Goal: Information Seeking & Learning: Learn about a topic

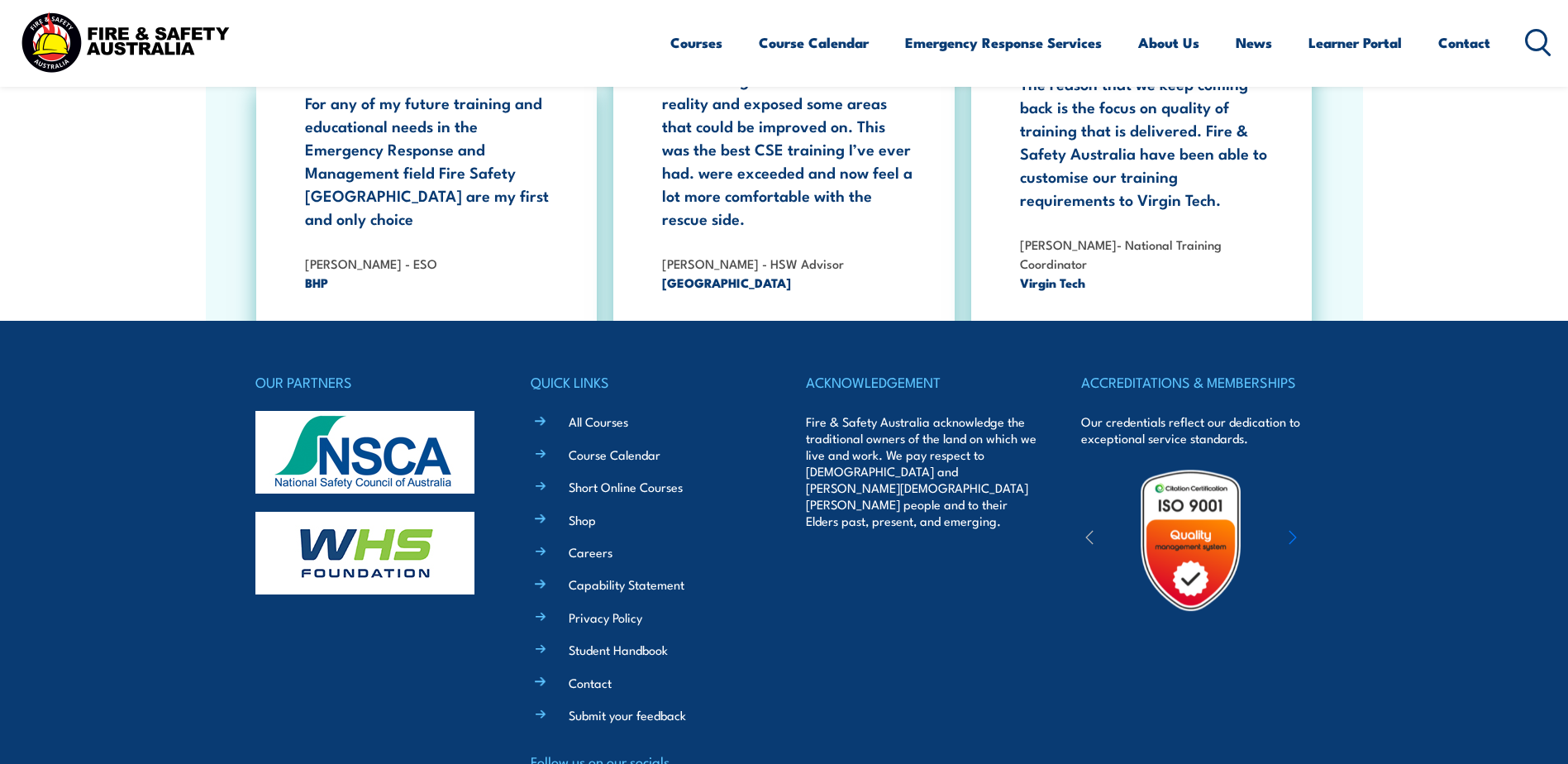
scroll to position [3059, 0]
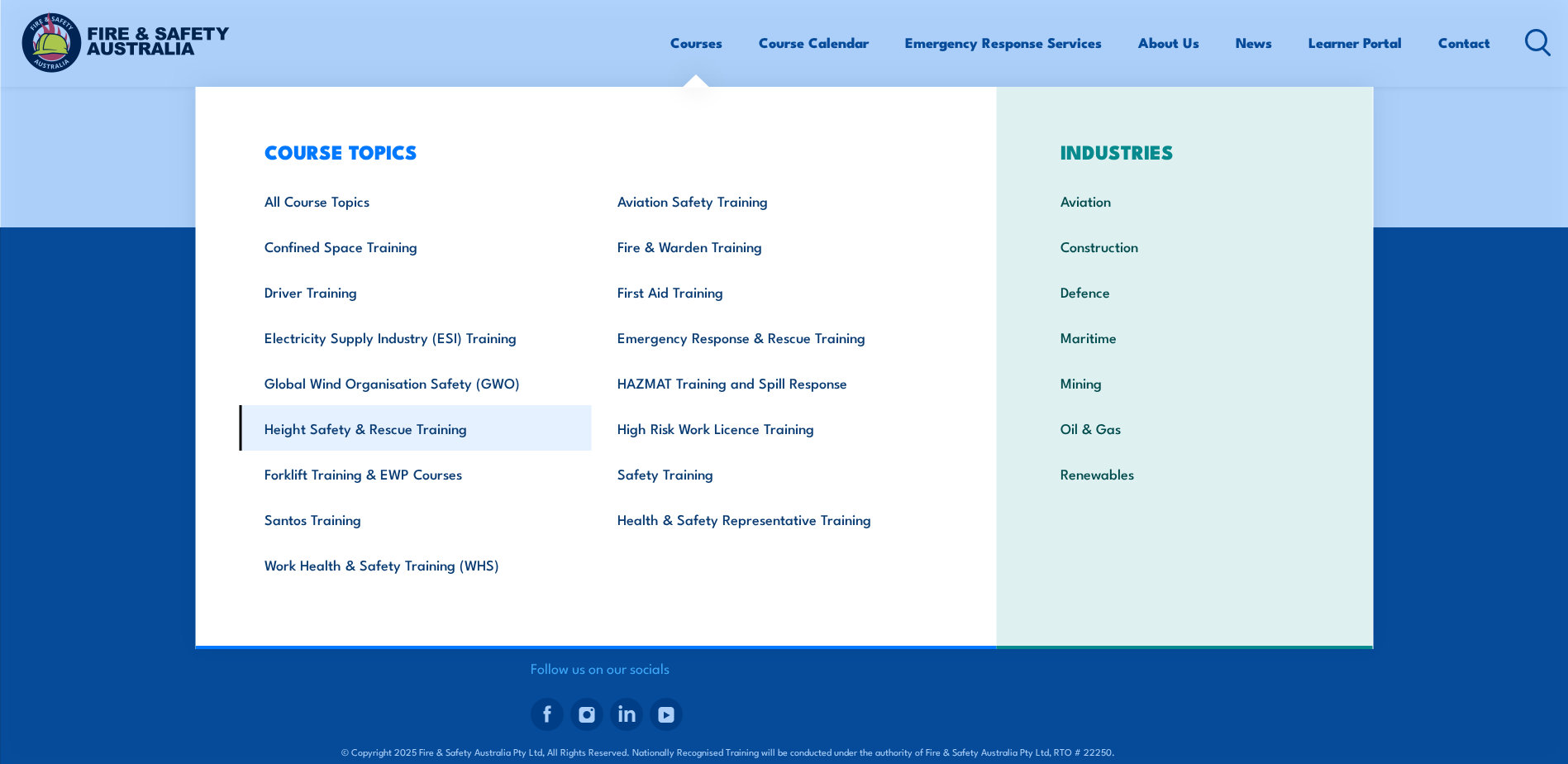
click at [392, 438] on link "Height Safety & Rescue Training" at bounding box center [415, 429] width 353 height 46
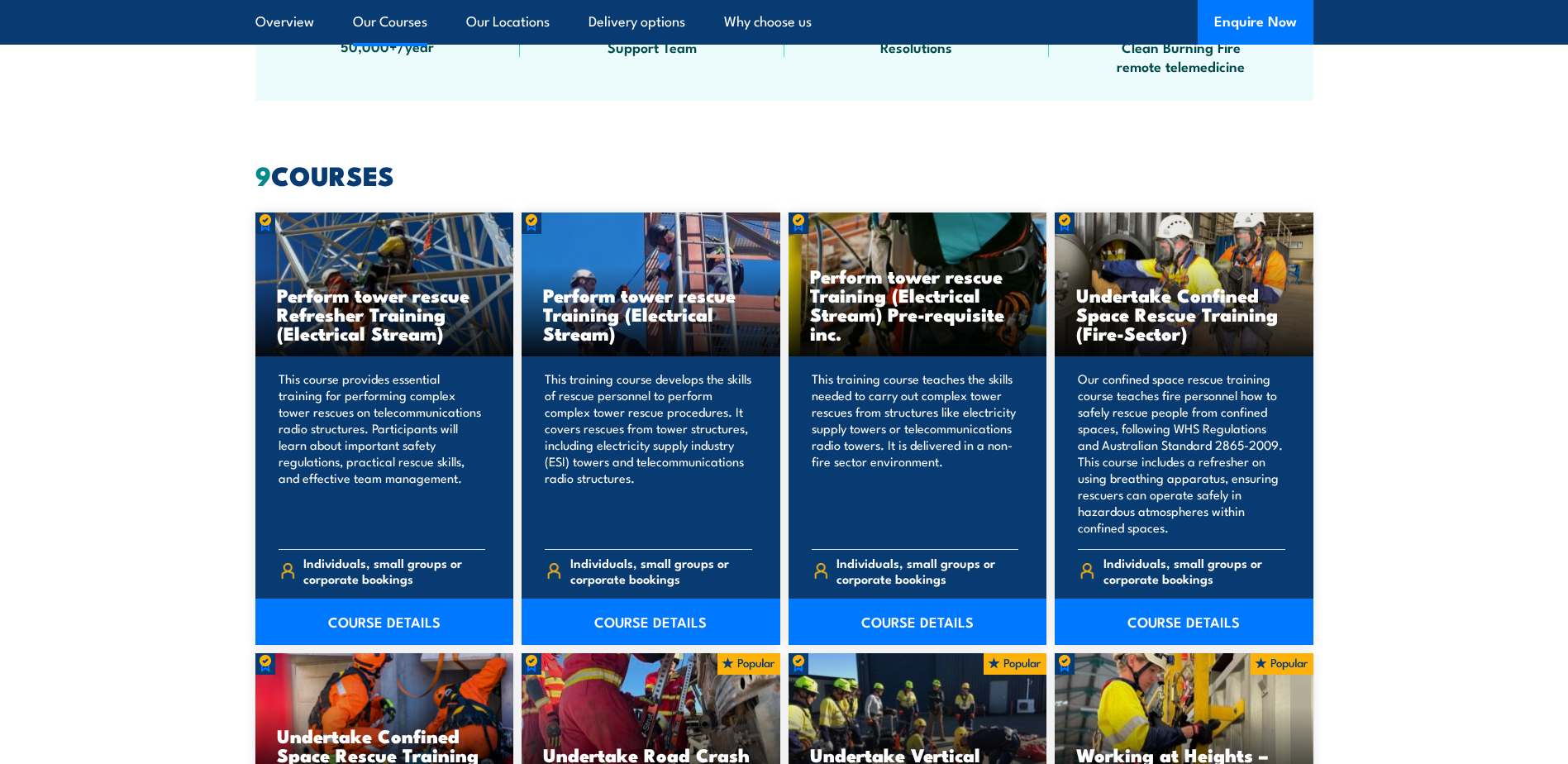
scroll to position [1241, 0]
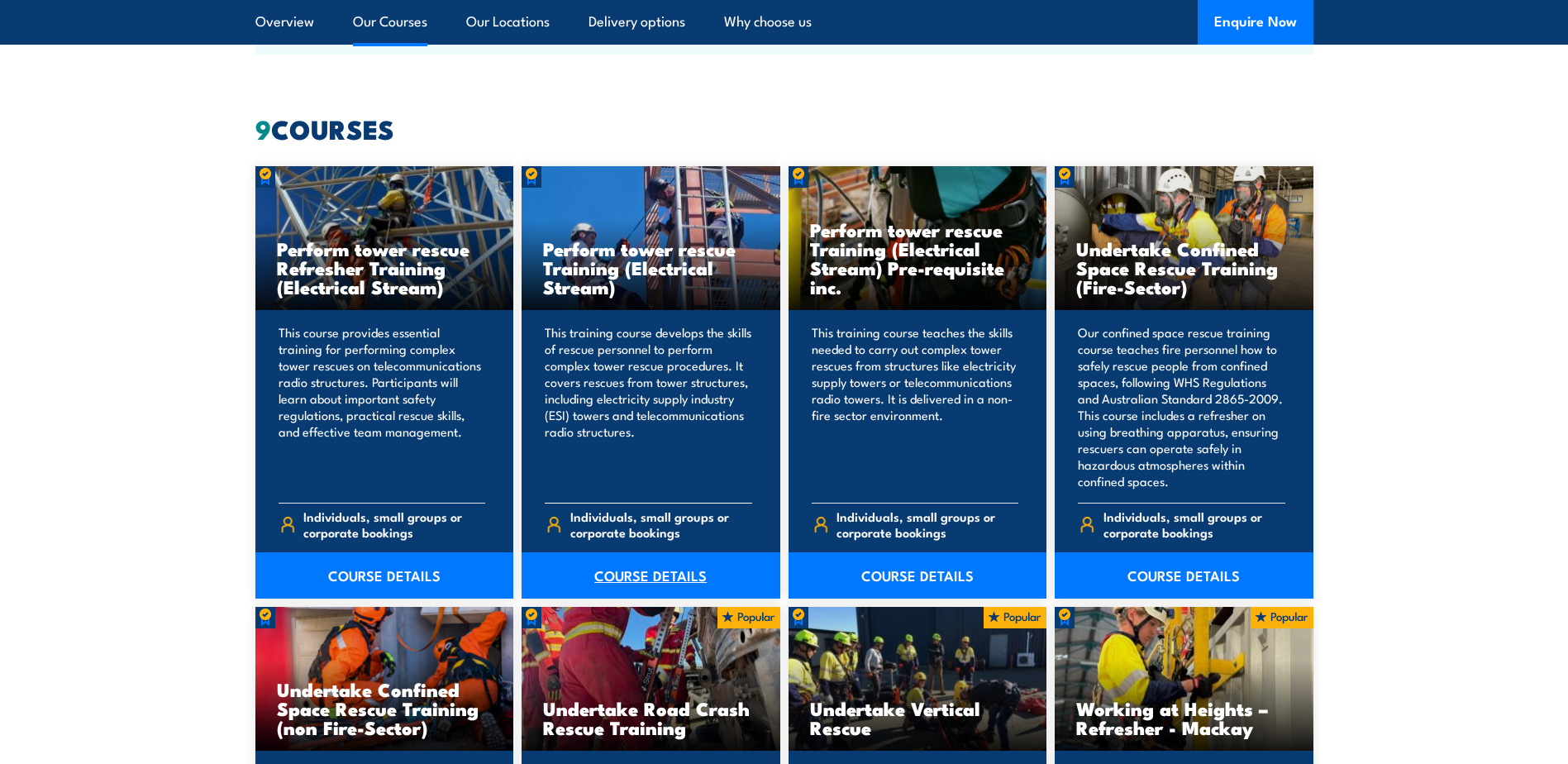
click at [689, 567] on link "COURSE DETAILS" at bounding box center [651, 575] width 259 height 47
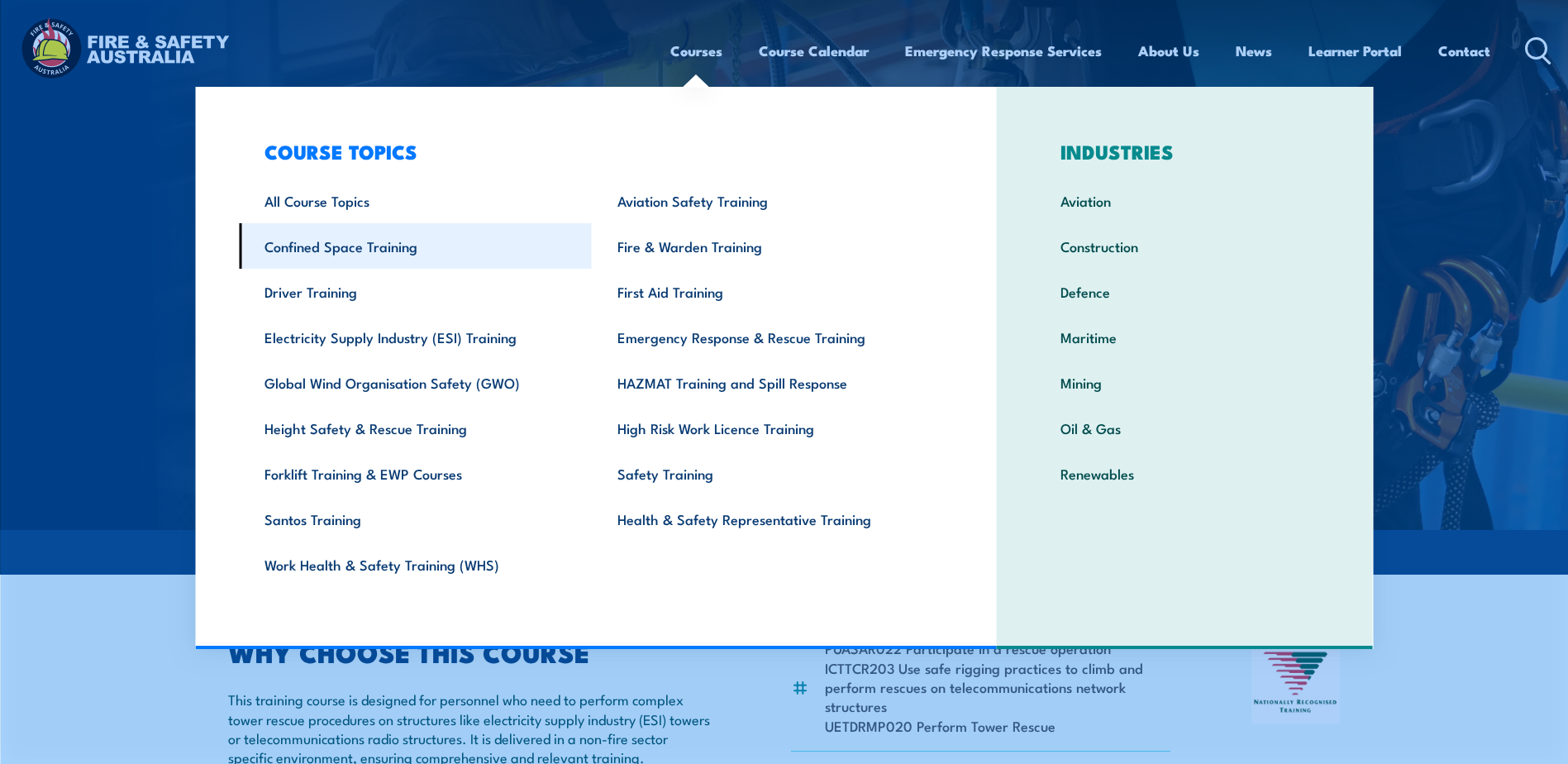
click at [300, 249] on link "Confined Space Training" at bounding box center [415, 246] width 353 height 46
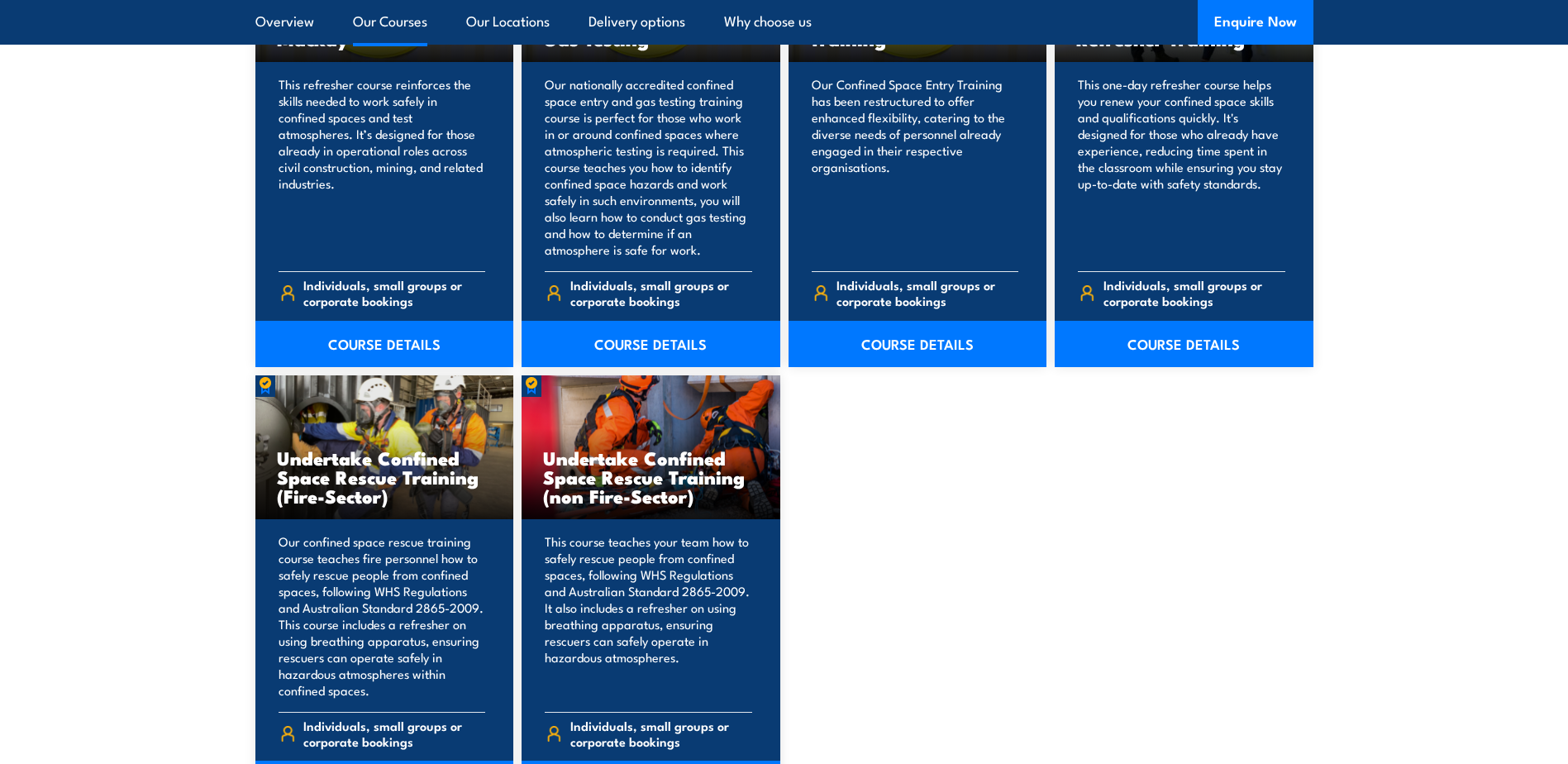
scroll to position [1572, 0]
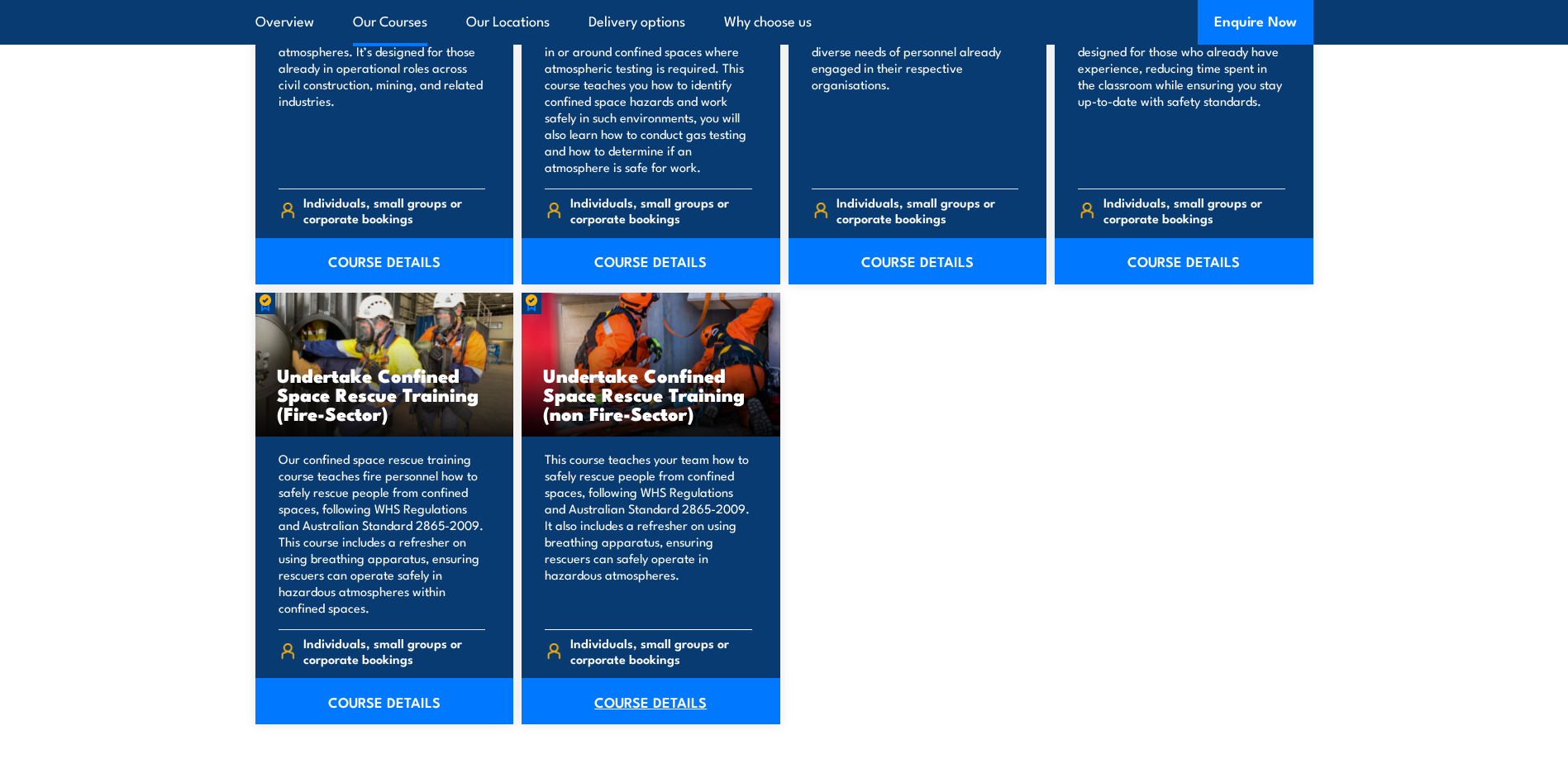
click at [659, 701] on link "COURSE DETAILS" at bounding box center [651, 701] width 259 height 47
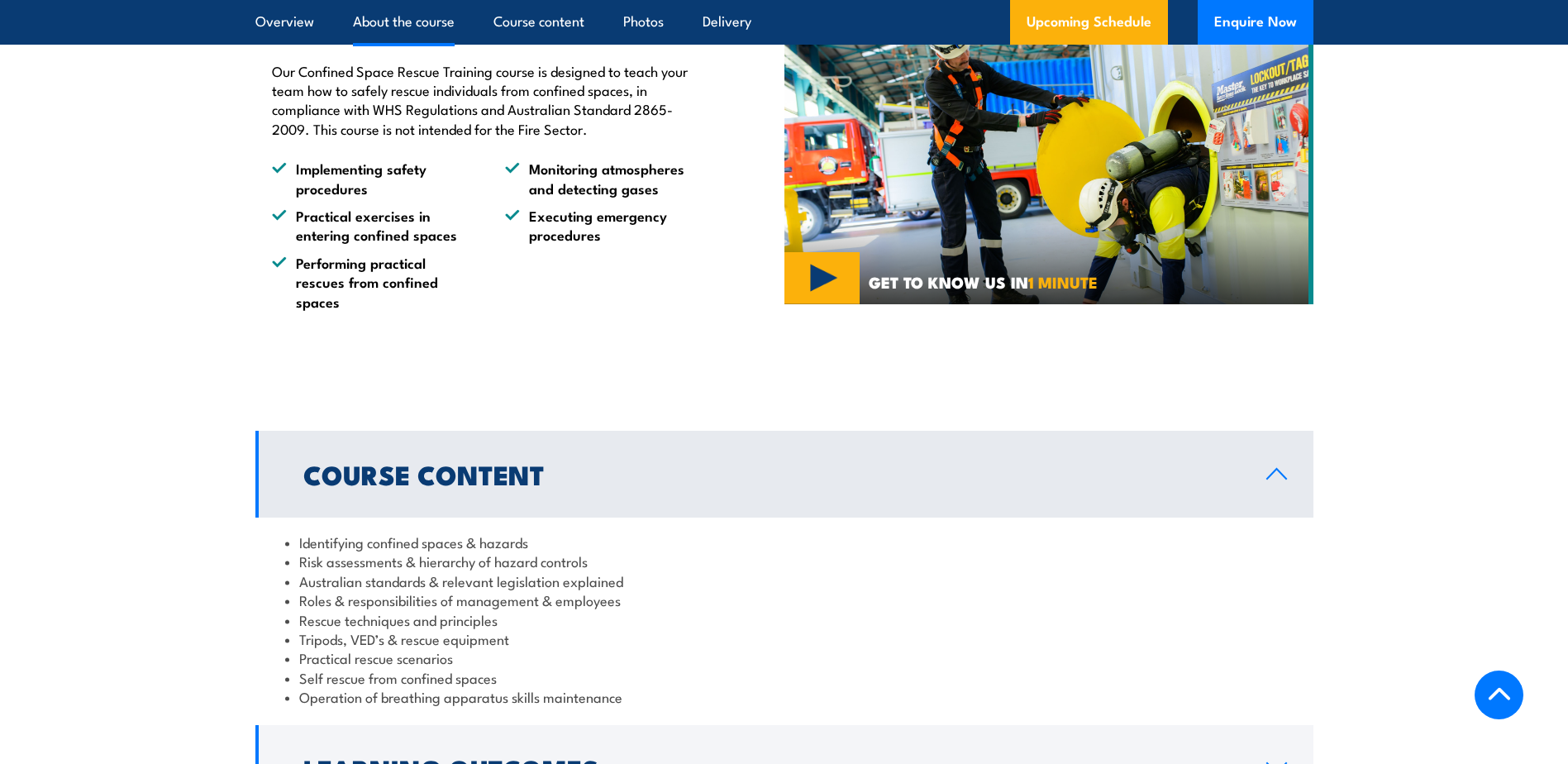
scroll to position [1489, 0]
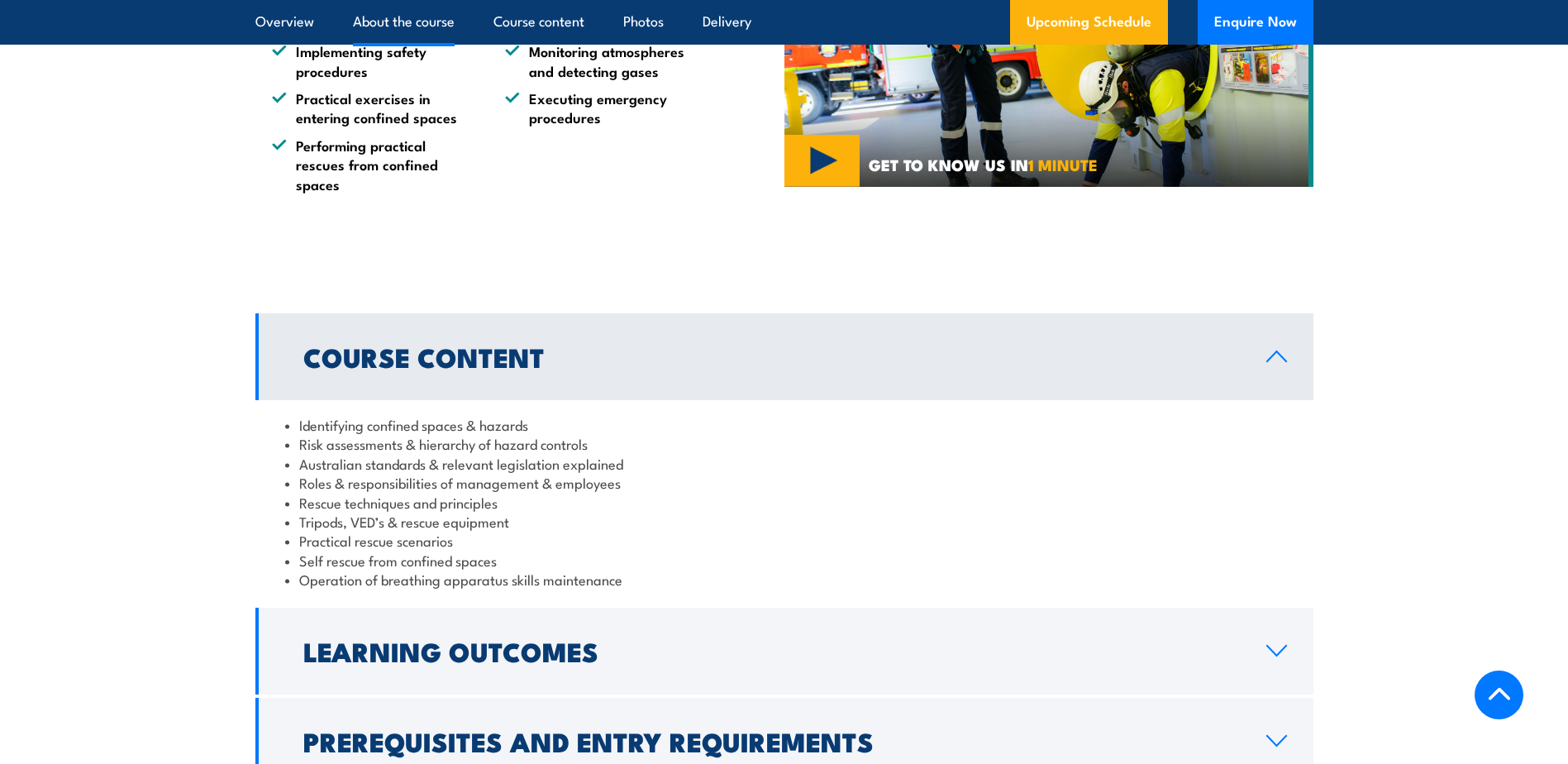
click at [1258, 355] on link "Course Content" at bounding box center [784, 356] width 1059 height 87
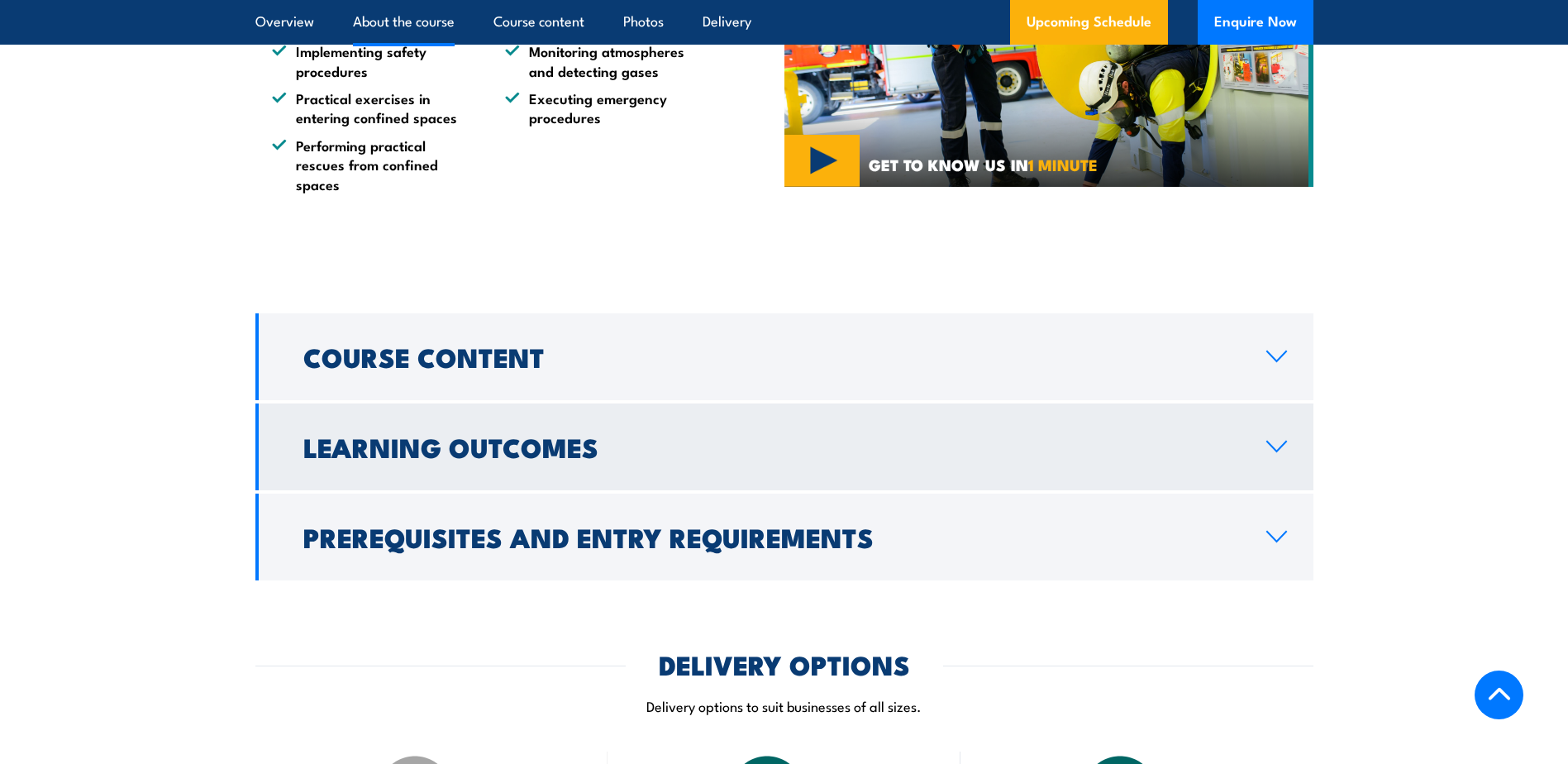
click at [685, 474] on link "Learning Outcomes" at bounding box center [784, 447] width 1059 height 87
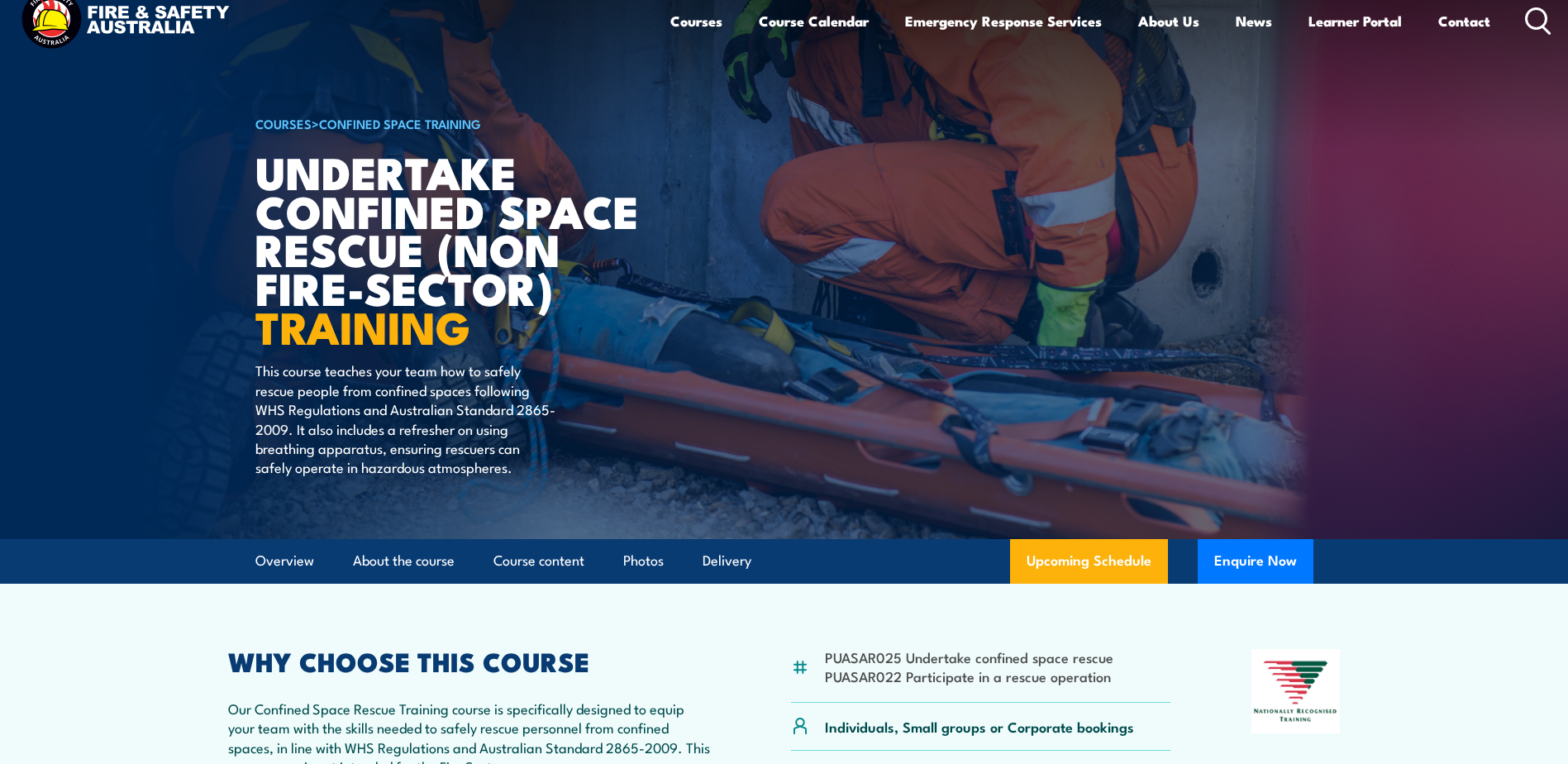
scroll to position [0, 0]
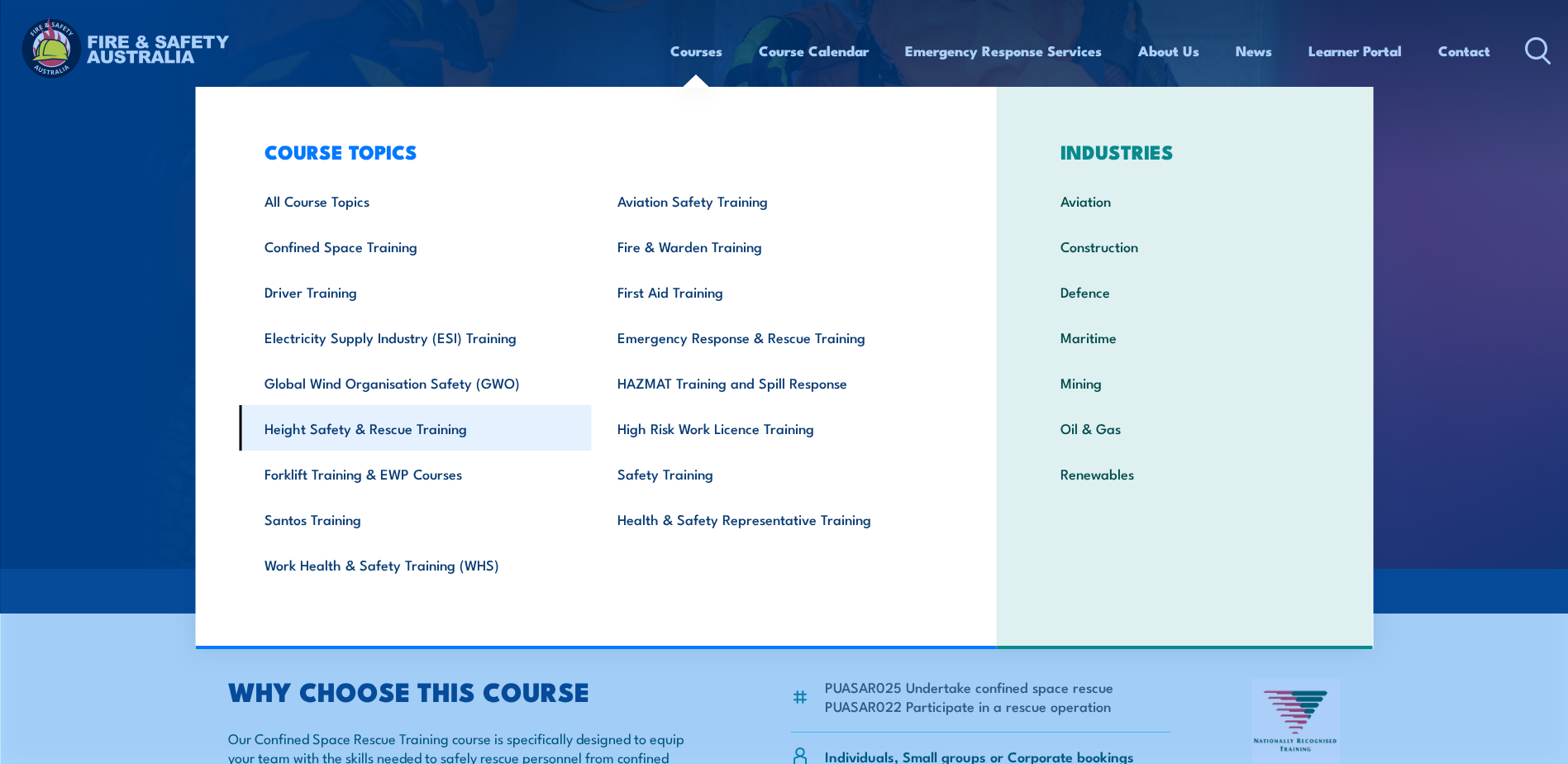
click at [371, 431] on link "Height Safety & Rescue Training" at bounding box center [415, 429] width 353 height 46
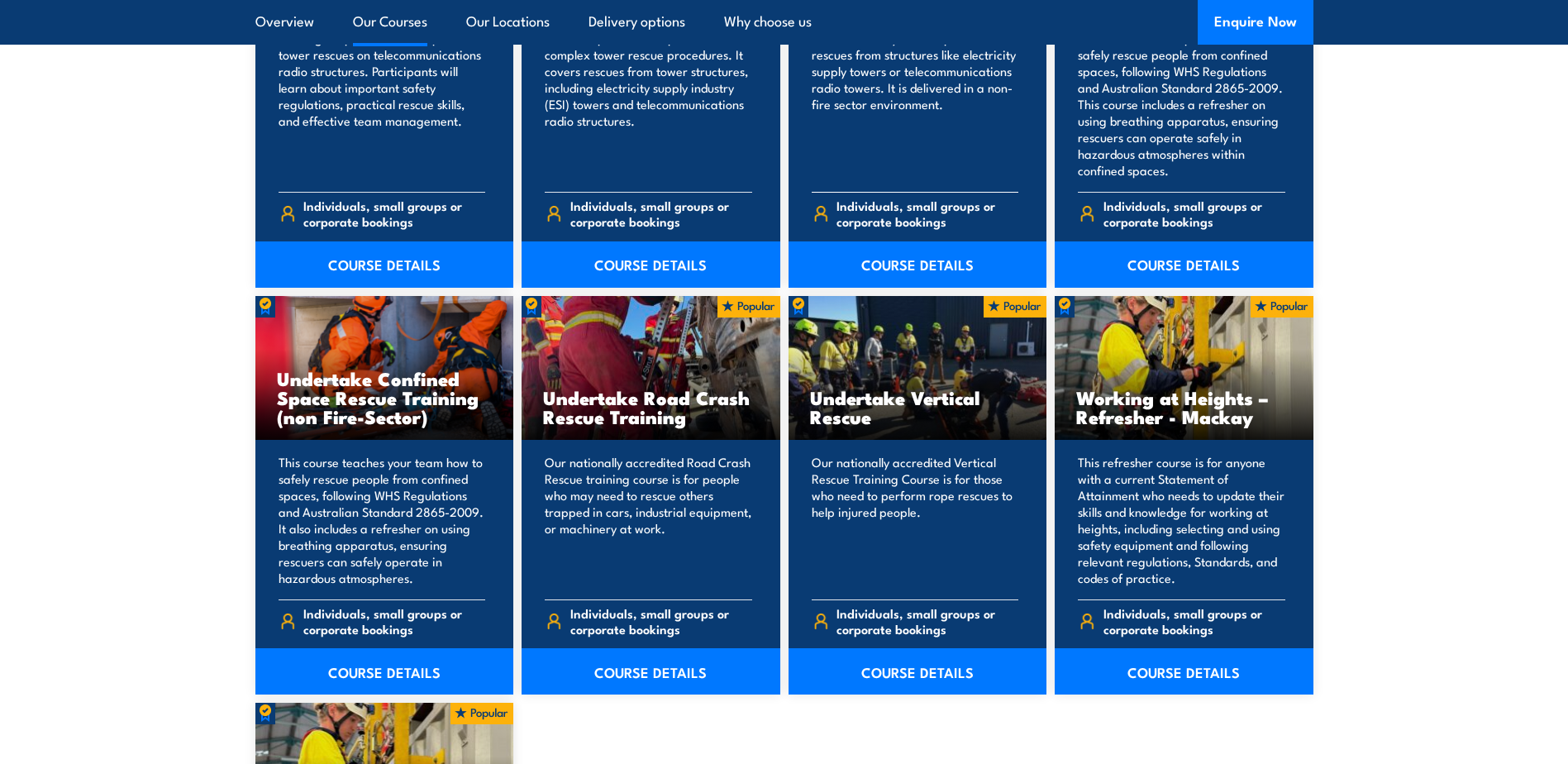
scroll to position [1655, 0]
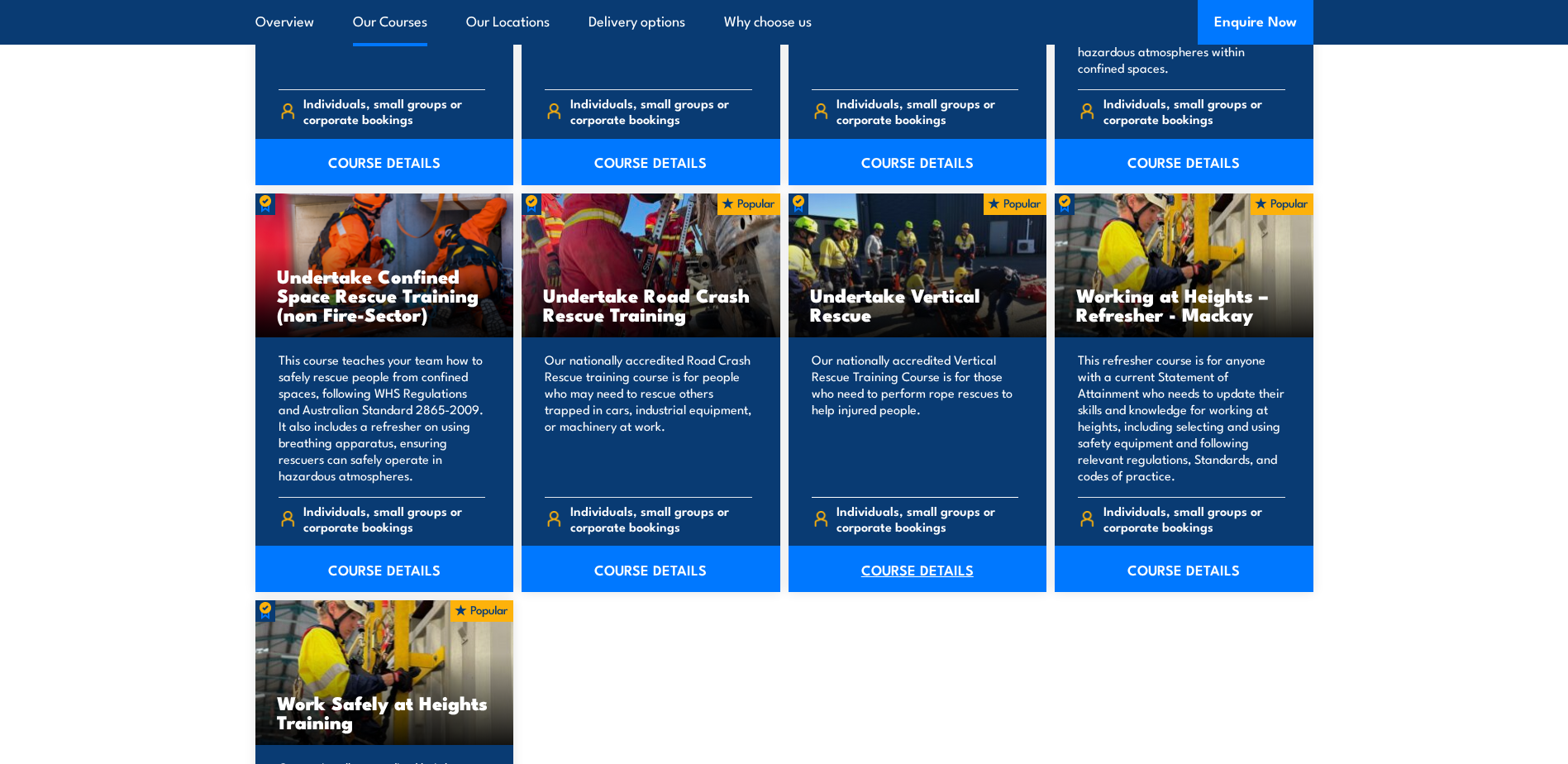
click at [926, 564] on link "COURSE DETAILS" at bounding box center [918, 569] width 259 height 47
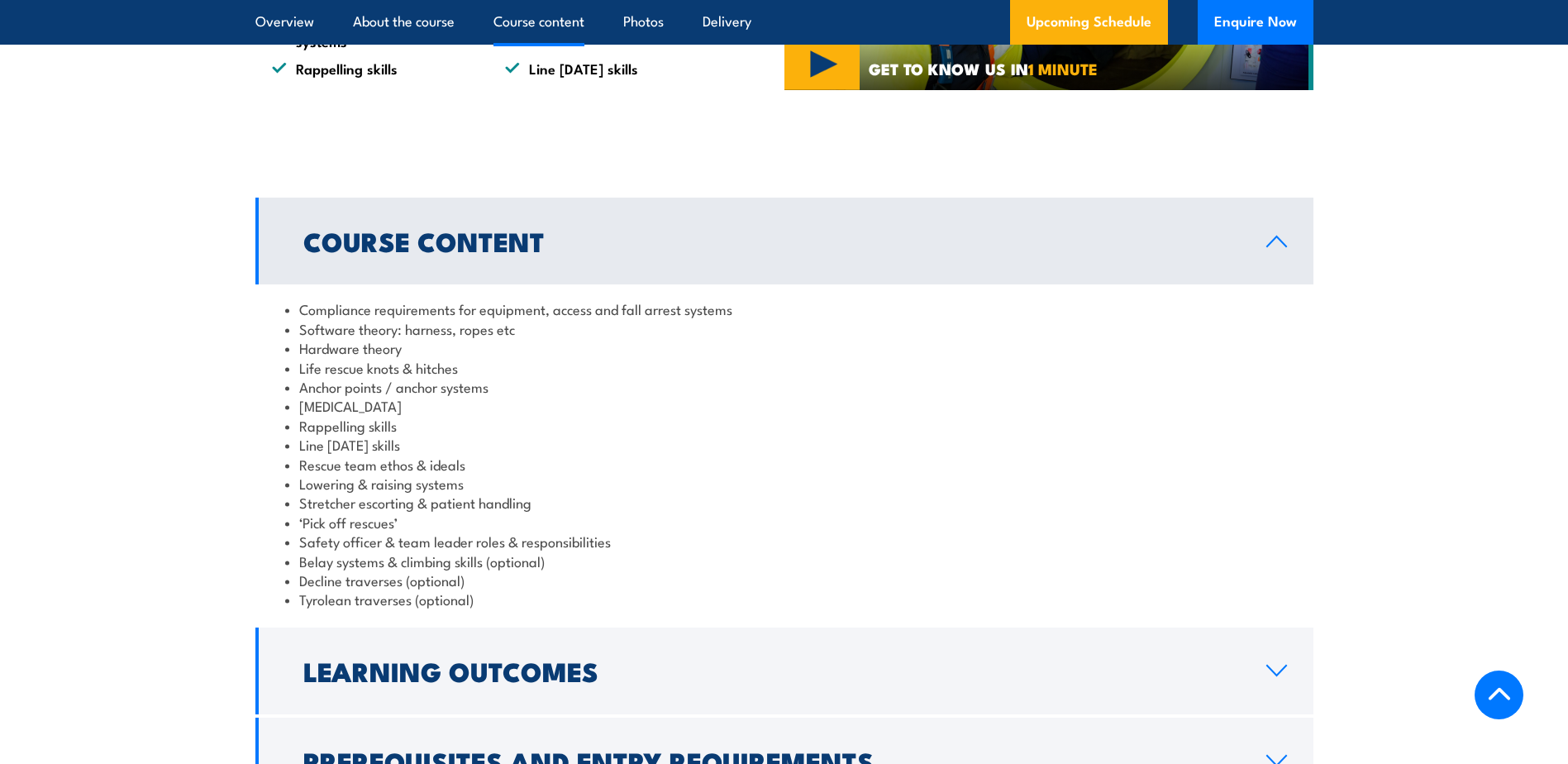
scroll to position [1323, 0]
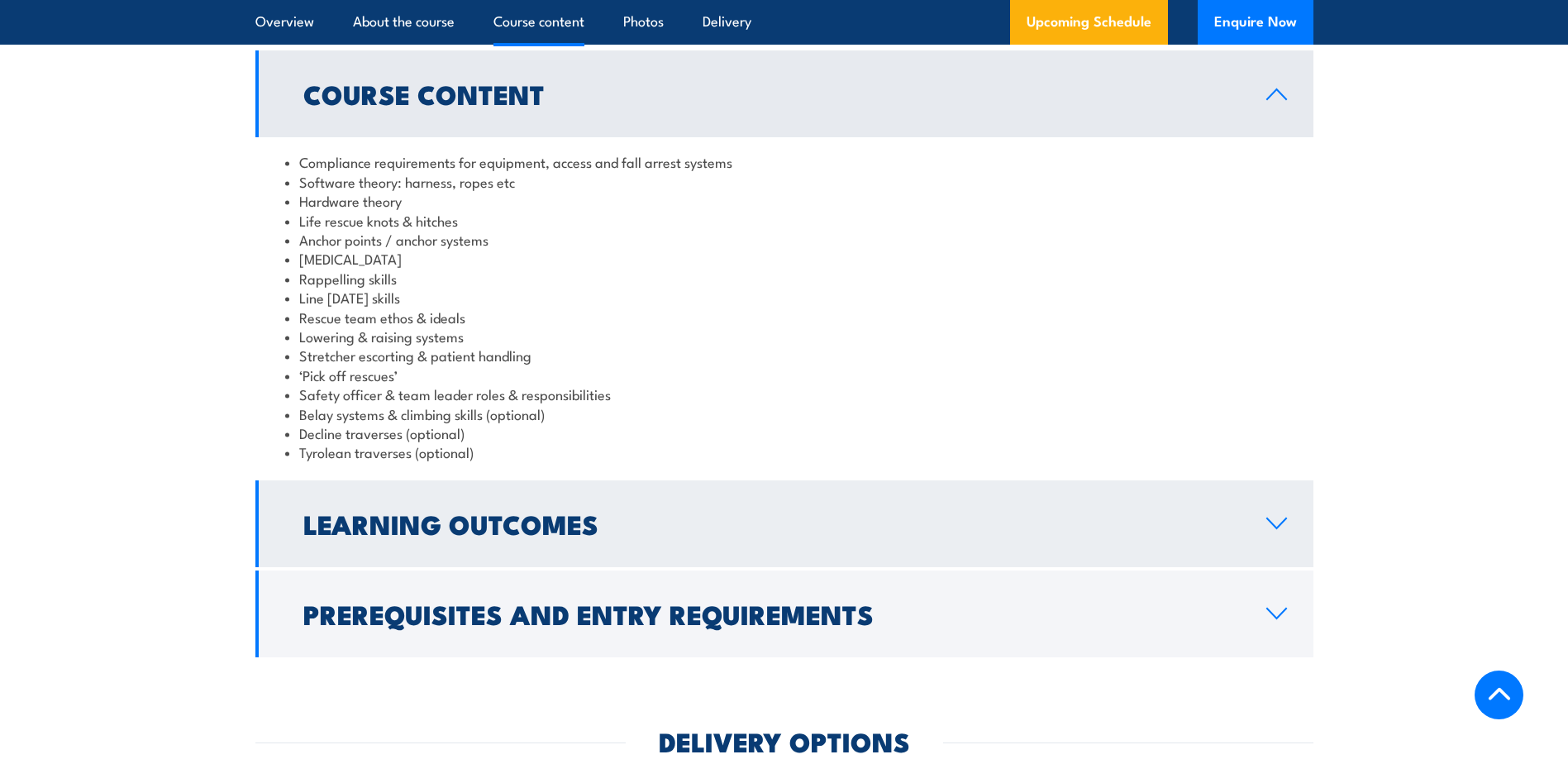
click at [417, 531] on h2 "Learning Outcomes" at bounding box center [772, 524] width 937 height 23
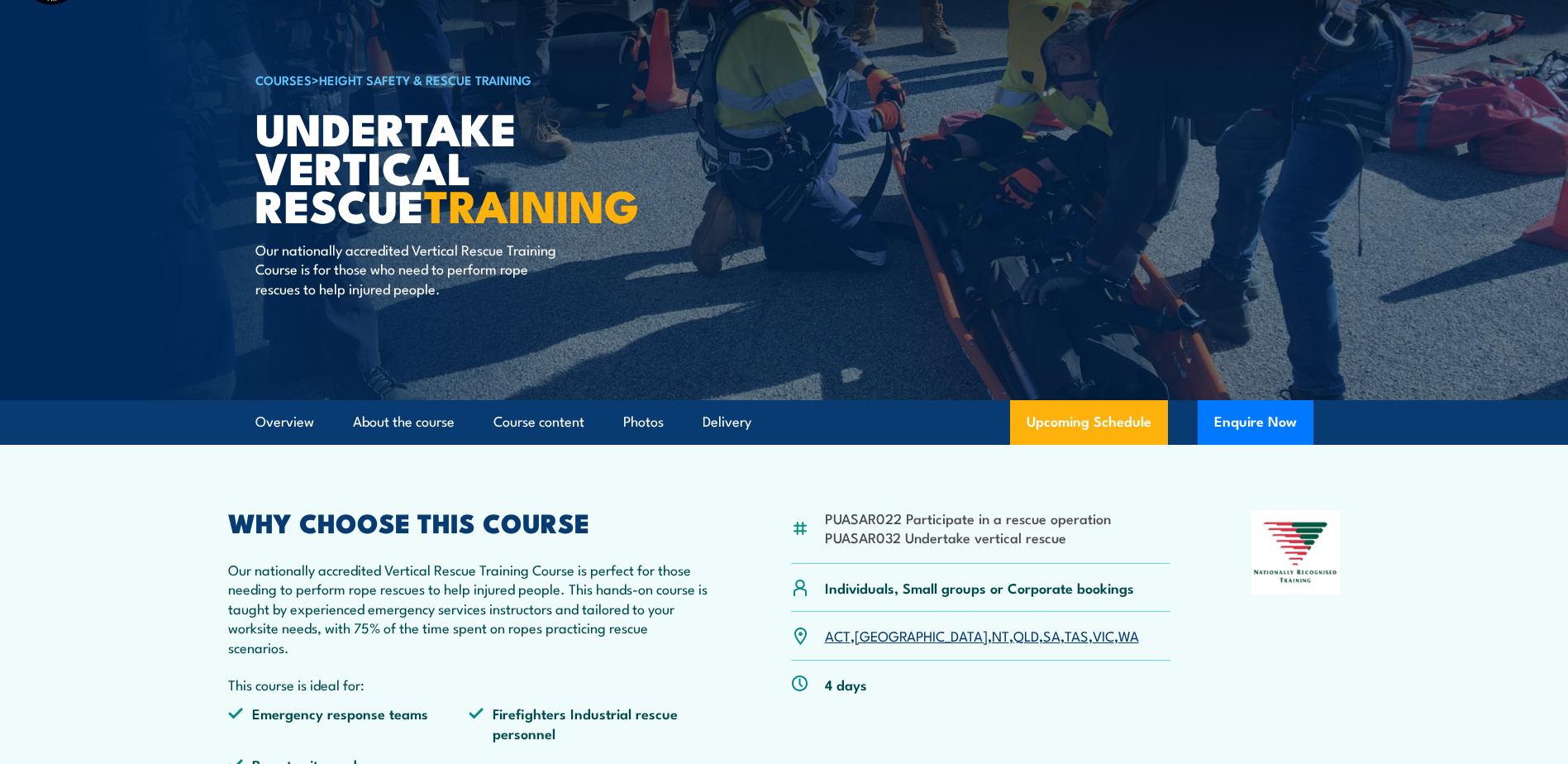
scroll to position [0, 0]
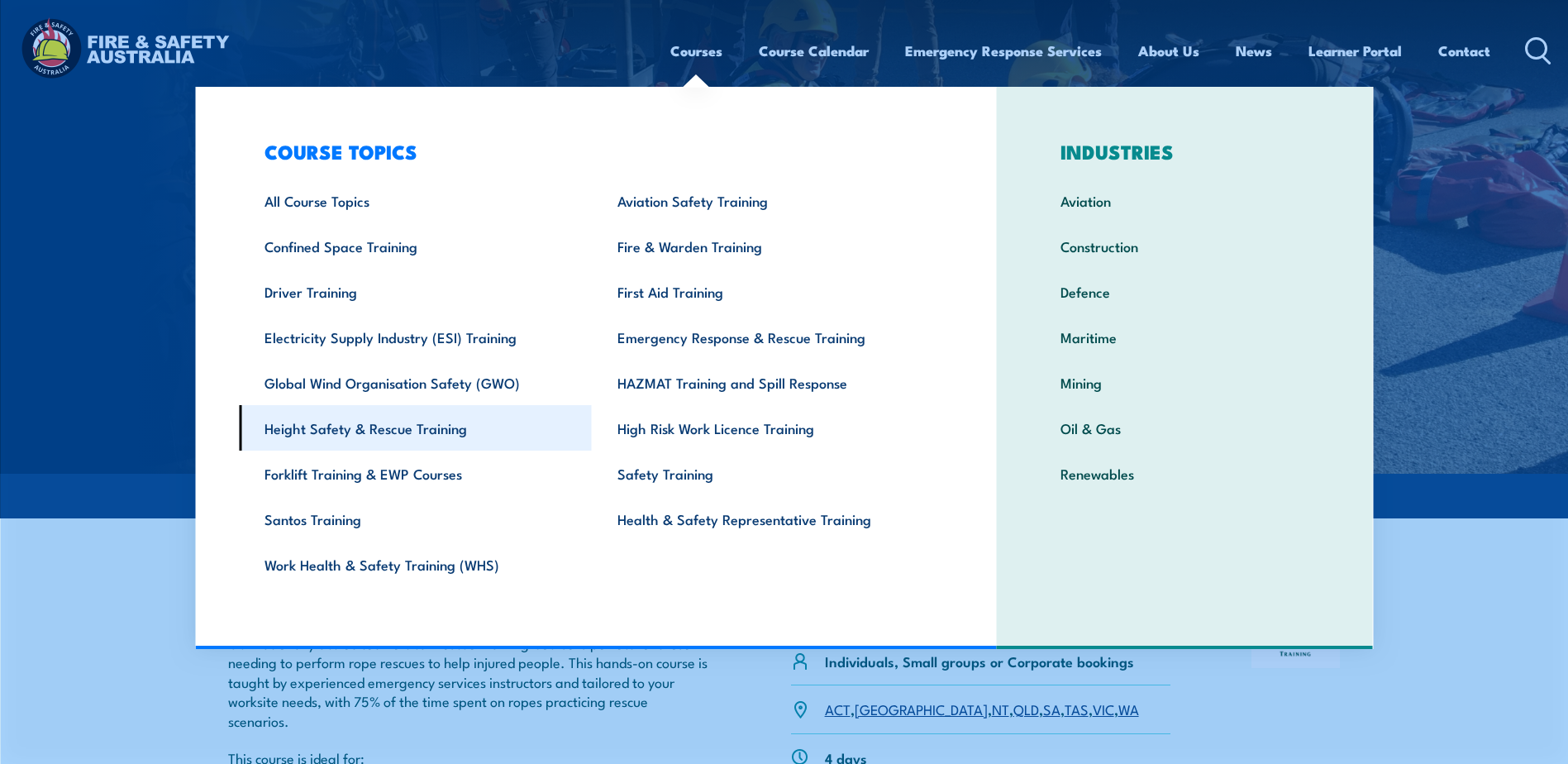
click at [363, 425] on link "Height Safety & Rescue Training" at bounding box center [415, 429] width 353 height 46
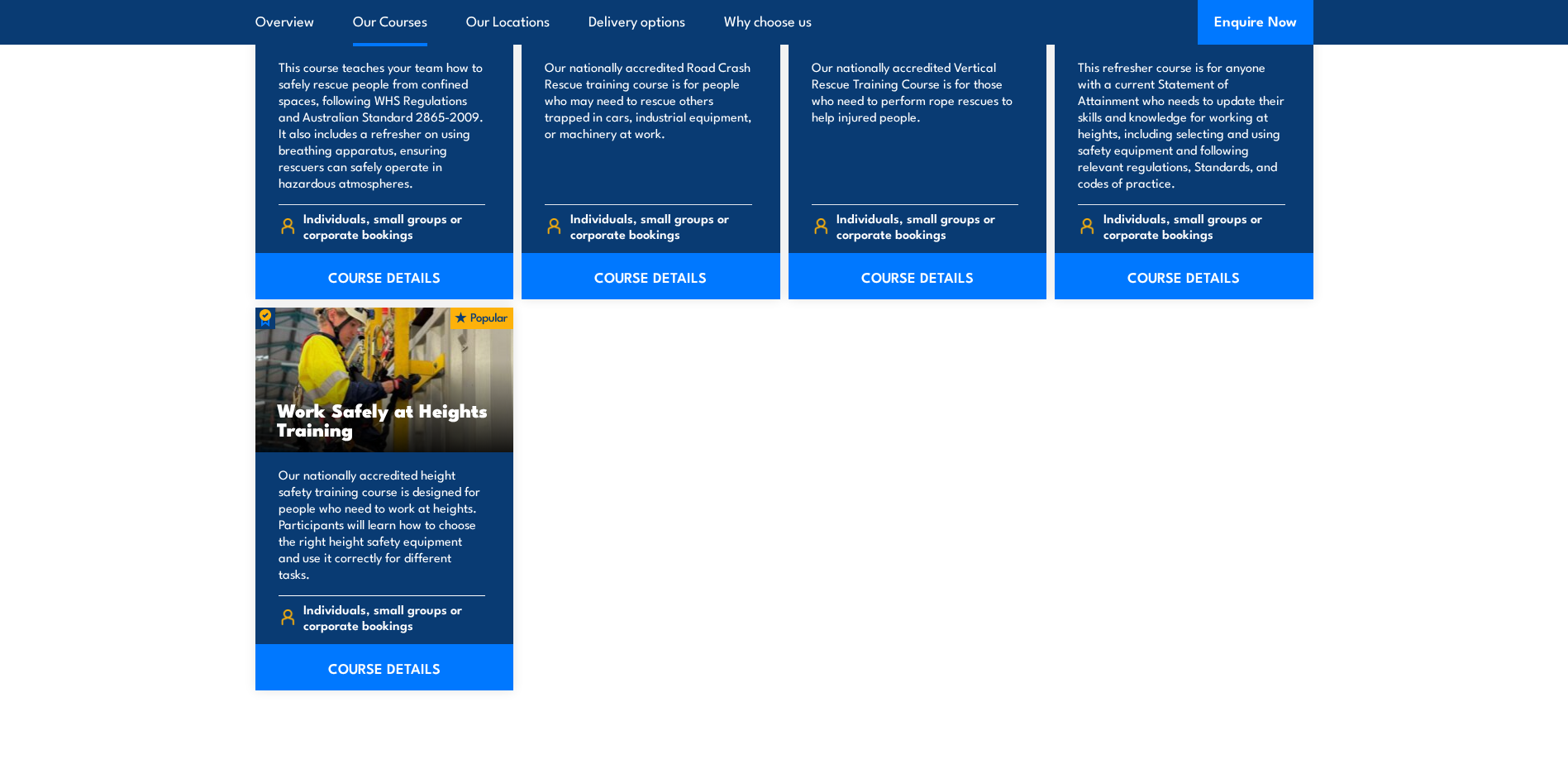
scroll to position [2068, 0]
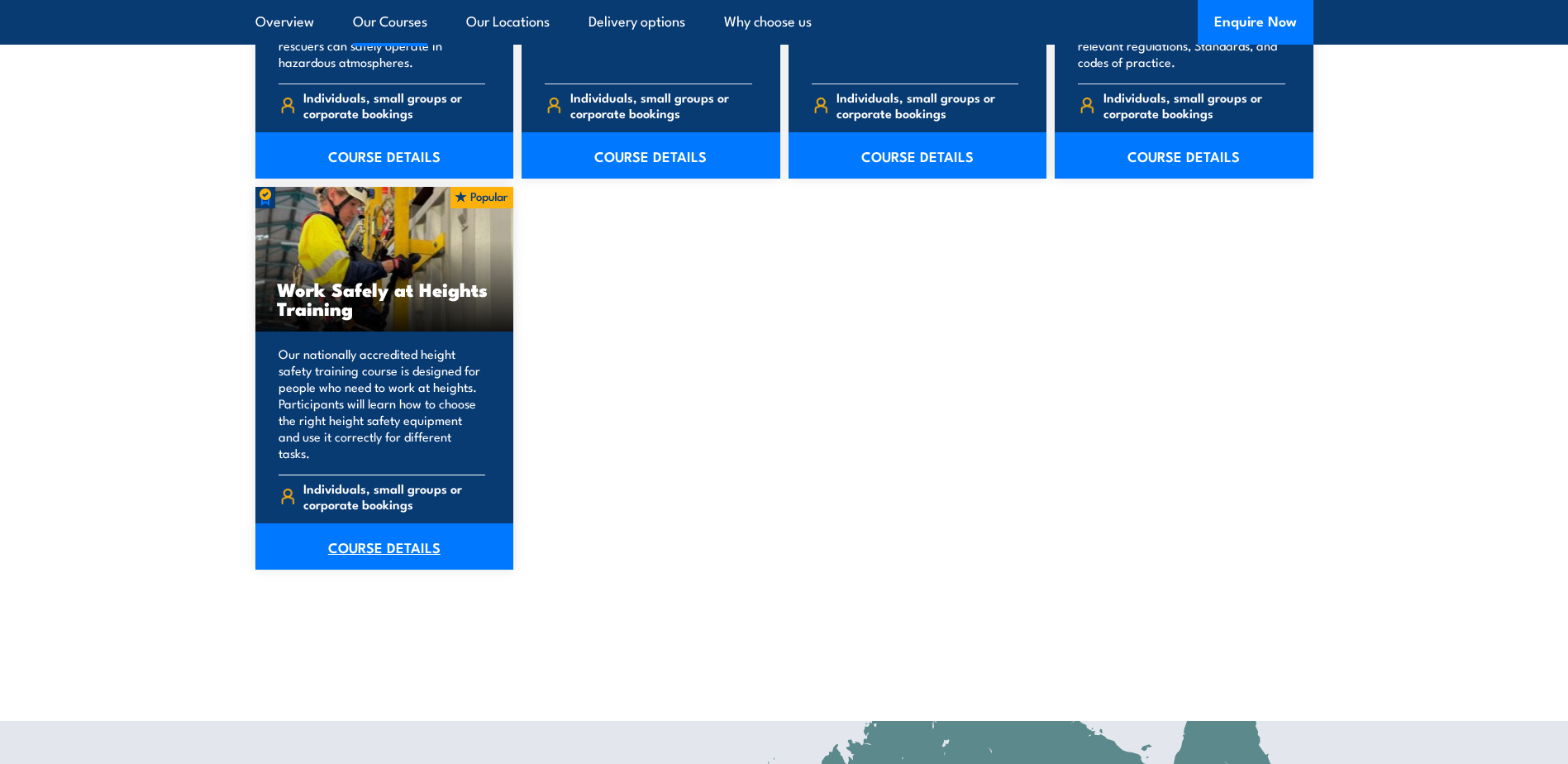
click at [367, 524] on link "COURSE DETAILS" at bounding box center [385, 547] width 259 height 47
